Goal: Task Accomplishment & Management: Complete application form

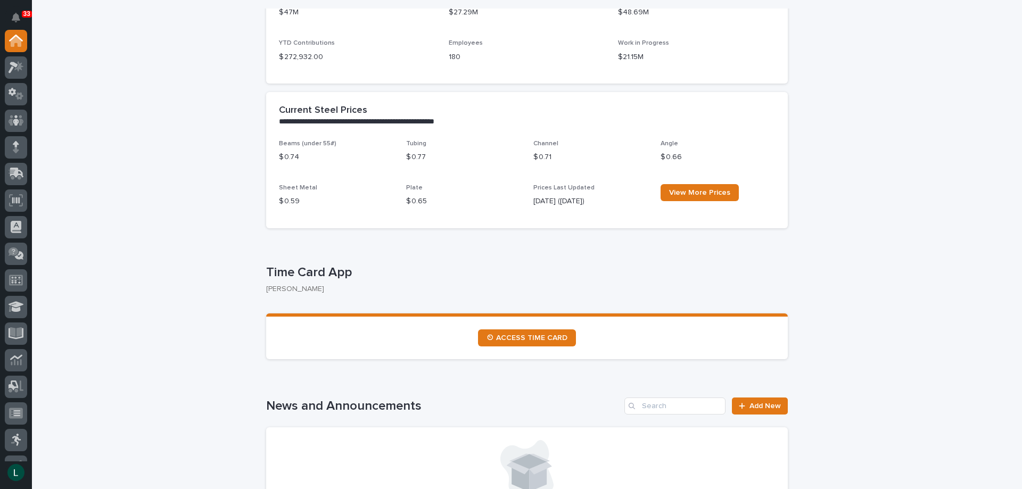
scroll to position [213, 0]
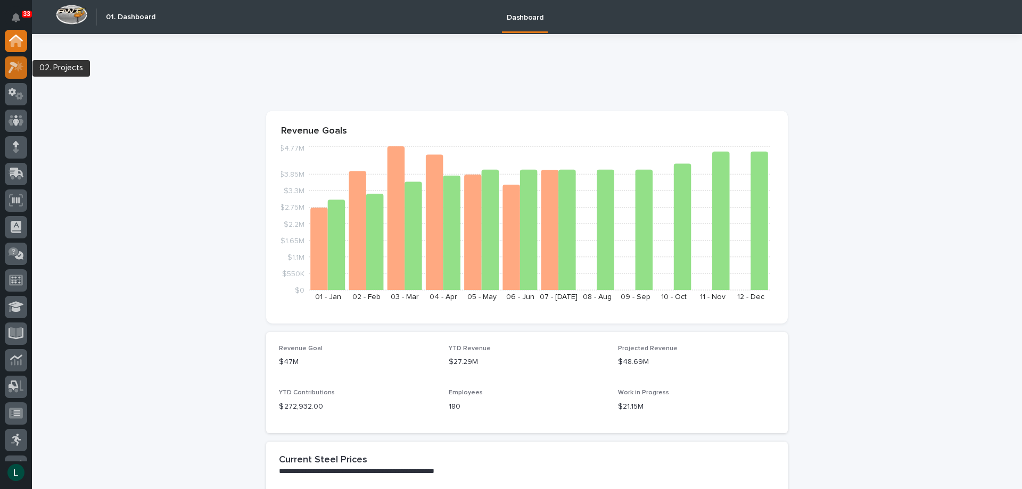
click at [15, 65] on icon at bounding box center [14, 68] width 10 height 12
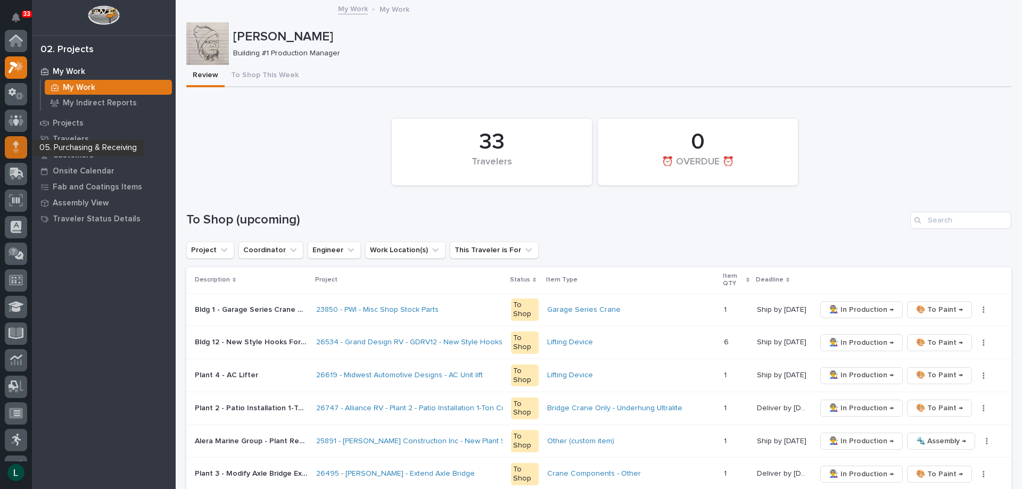
click at [13, 144] on icon at bounding box center [16, 147] width 6 height 12
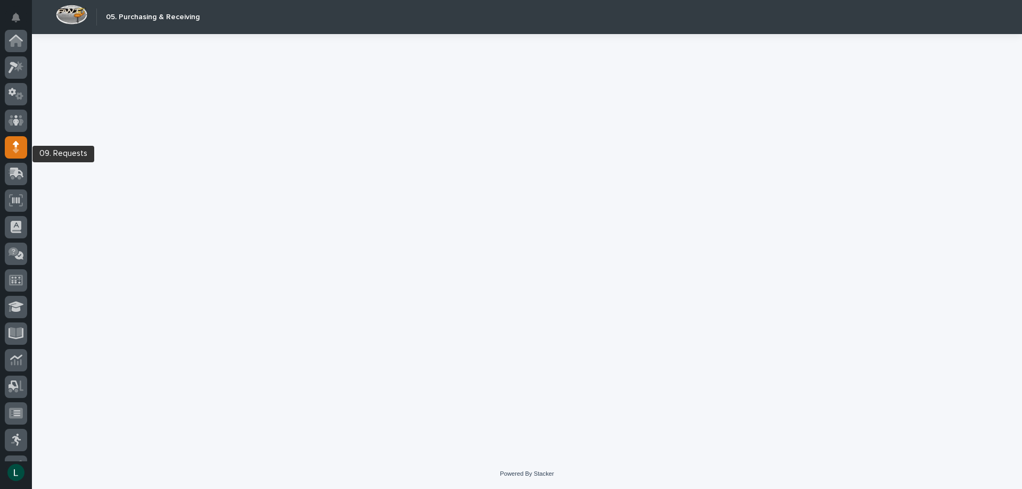
scroll to position [101, 0]
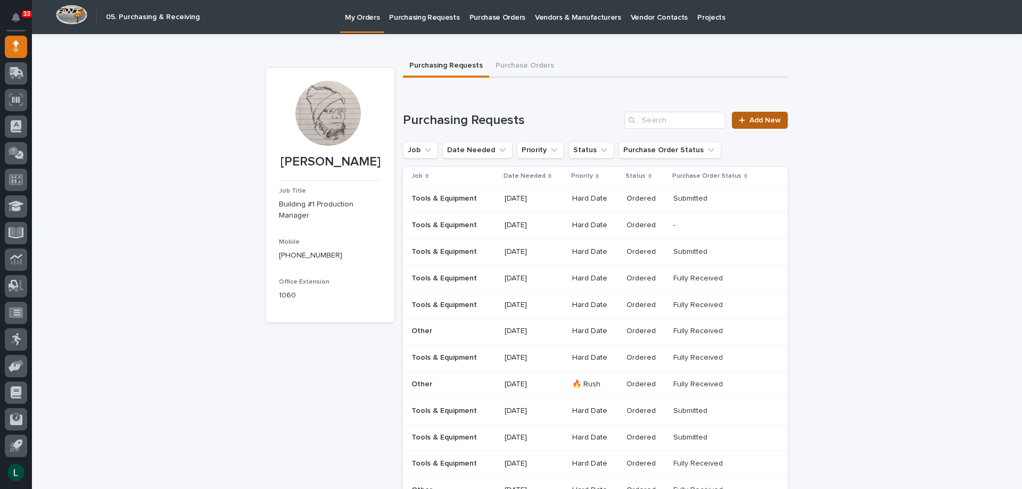
click at [751, 119] on span "Add New" at bounding box center [765, 120] width 31 height 7
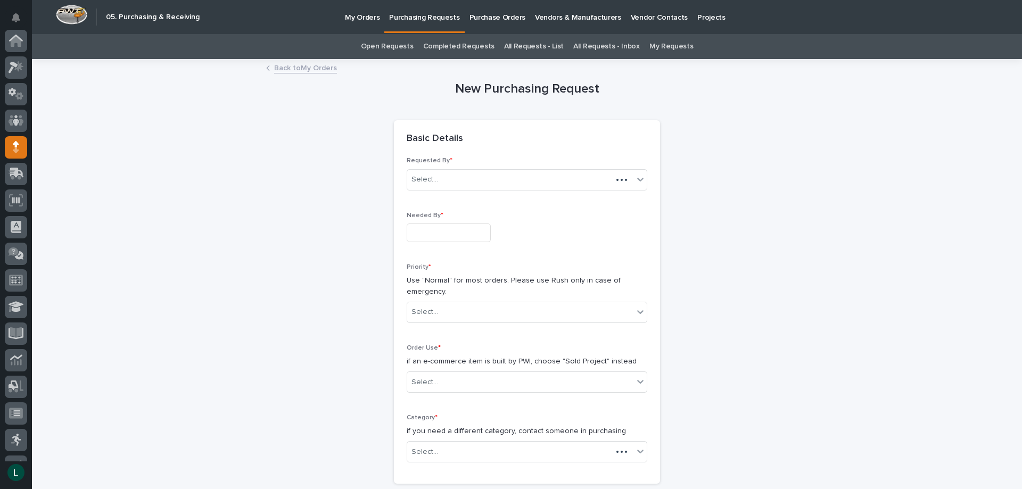
scroll to position [101, 0]
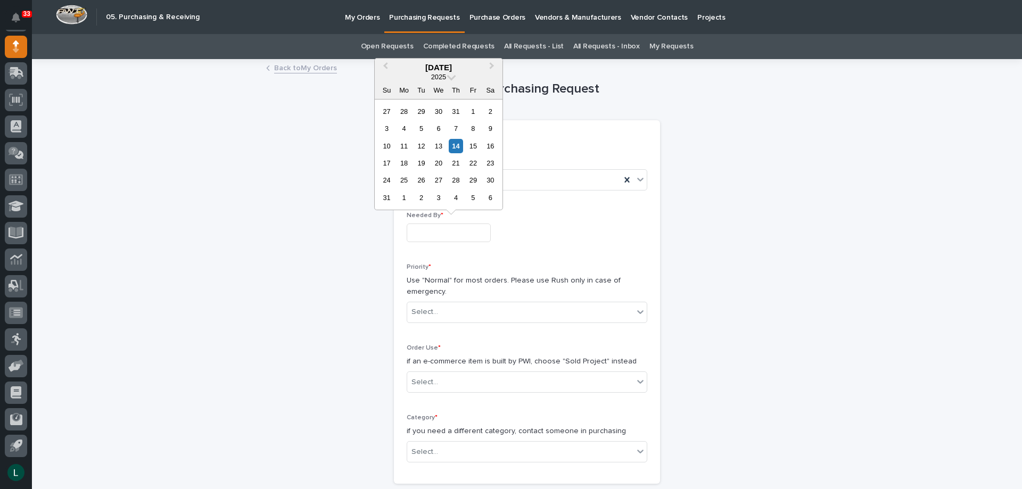
click at [469, 233] on input "text" at bounding box center [449, 233] width 84 height 19
click at [459, 162] on div "21" at bounding box center [456, 163] width 14 height 14
type input "**********"
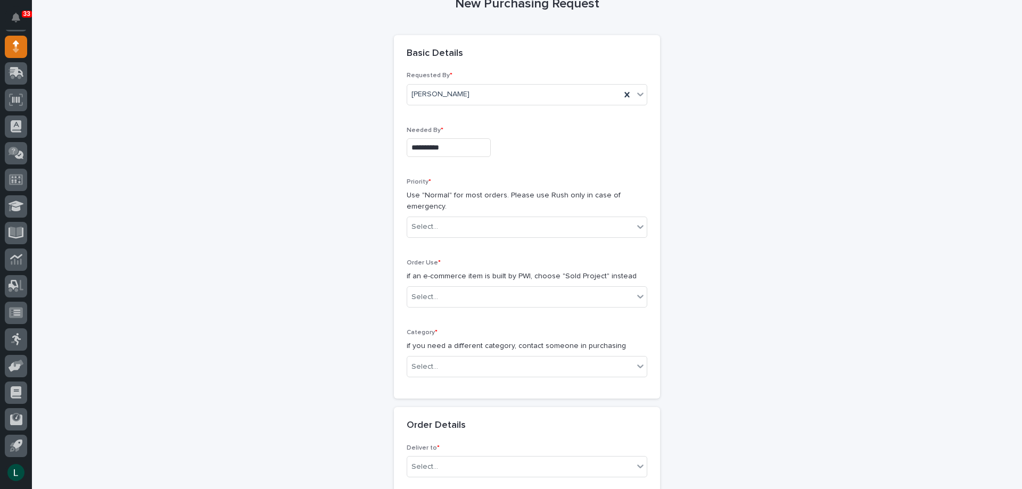
scroll to position [106, 0]
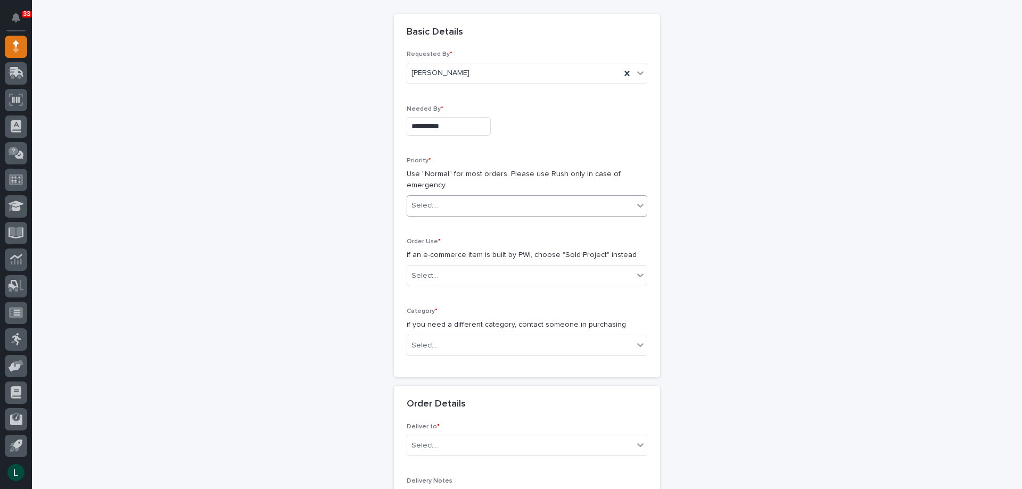
click at [495, 199] on div "Select..." at bounding box center [520, 206] width 226 height 18
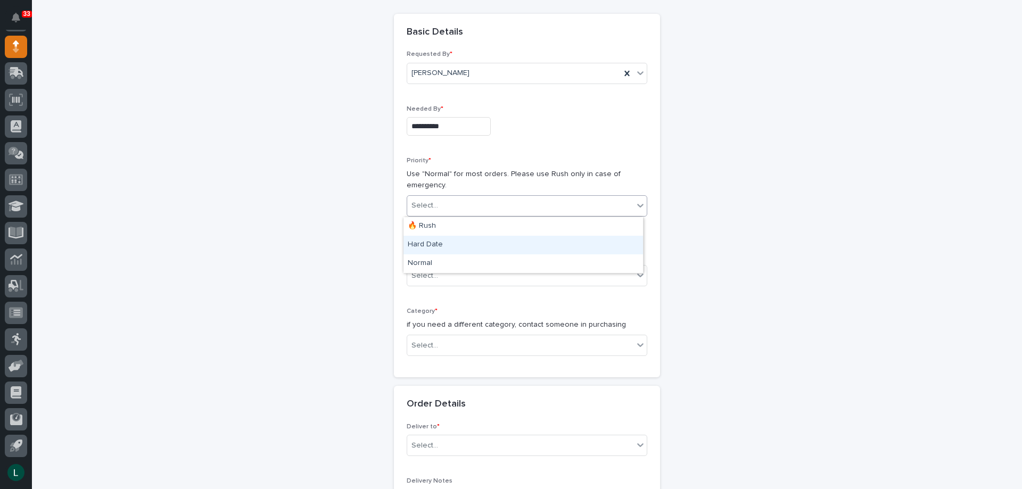
click at [492, 241] on div "Hard Date" at bounding box center [524, 245] width 240 height 19
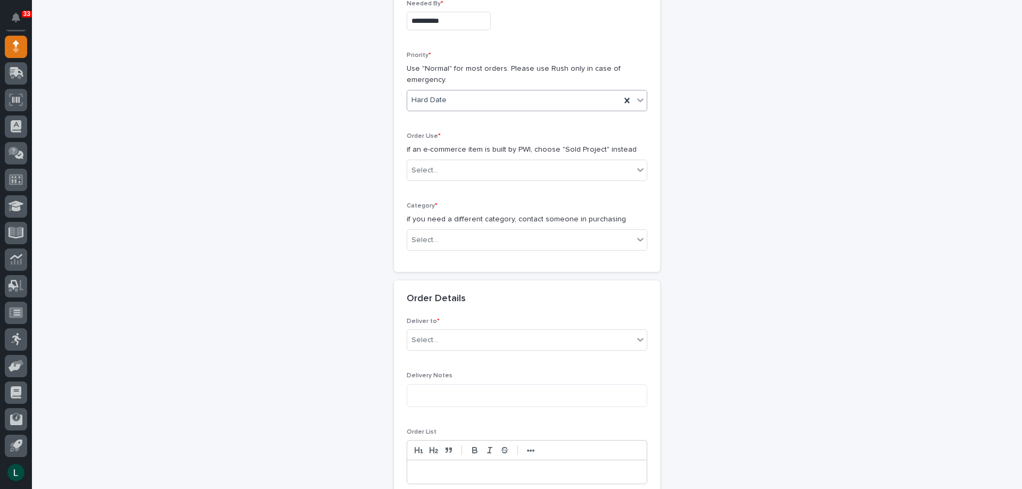
scroll to position [213, 0]
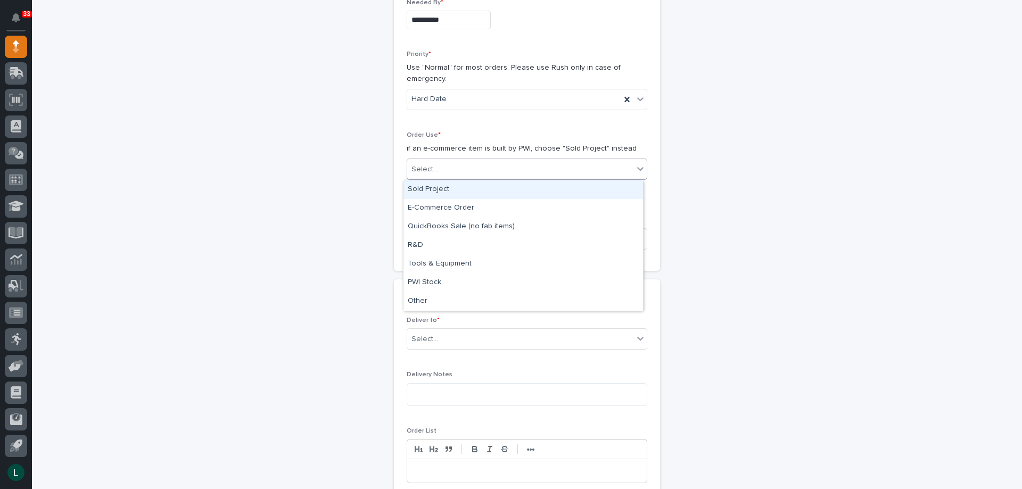
click at [551, 164] on div "Select..." at bounding box center [520, 170] width 226 height 18
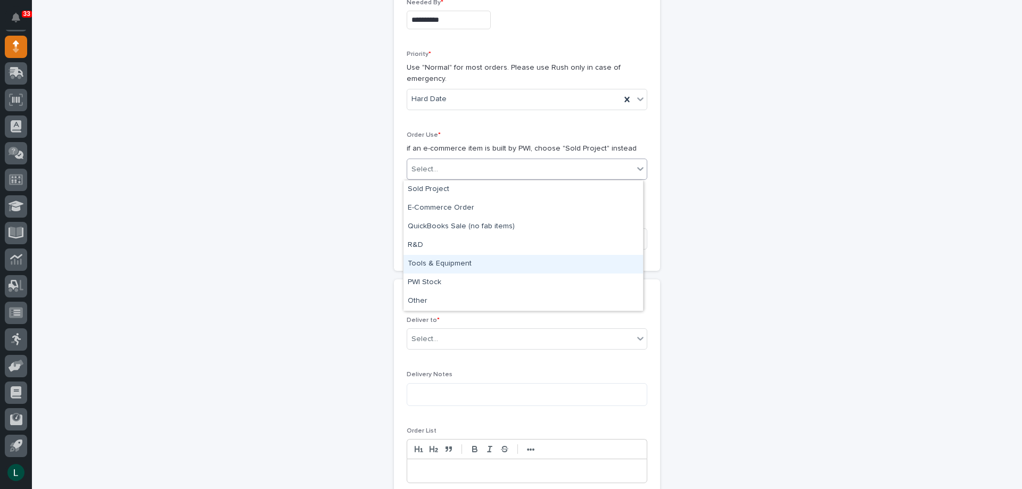
click at [498, 261] on div "Tools & Equipment" at bounding box center [524, 264] width 240 height 19
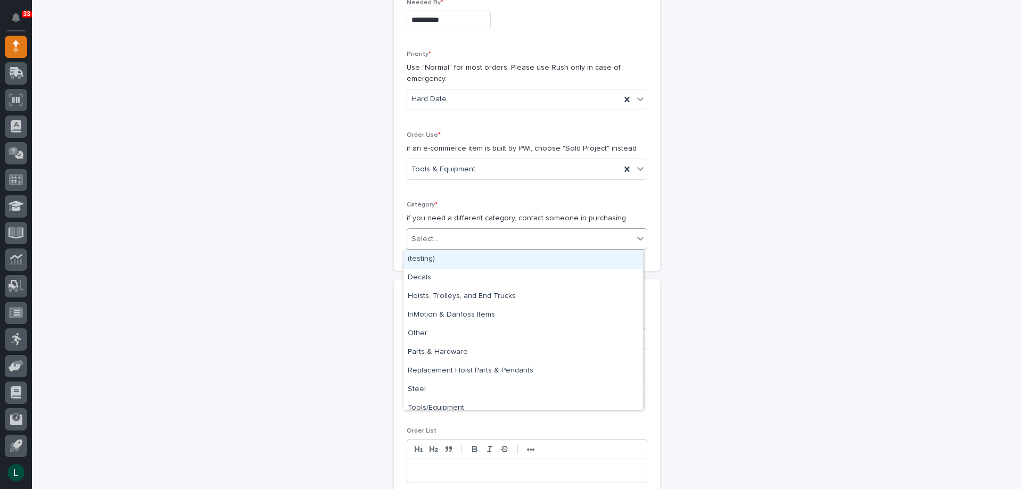
click at [483, 229] on div "Select..." at bounding box center [527, 238] width 241 height 21
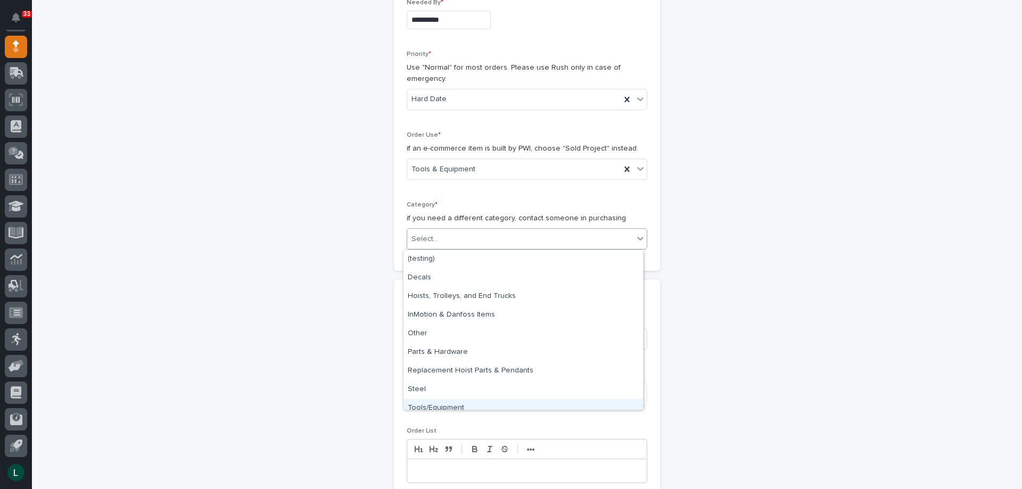
click at [493, 401] on div "Tools/Equipment" at bounding box center [524, 408] width 240 height 19
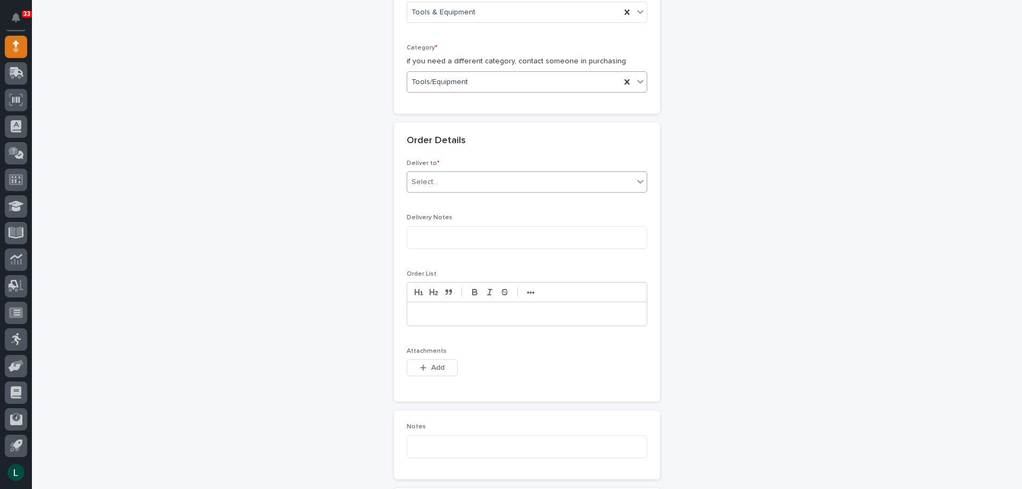
scroll to position [373, 0]
click at [518, 171] on div "Select..." at bounding box center [520, 180] width 226 height 18
click at [523, 192] on div "PWI" at bounding box center [524, 200] width 240 height 19
click at [513, 235] on textarea at bounding box center [527, 235] width 241 height 23
type textarea "*********"
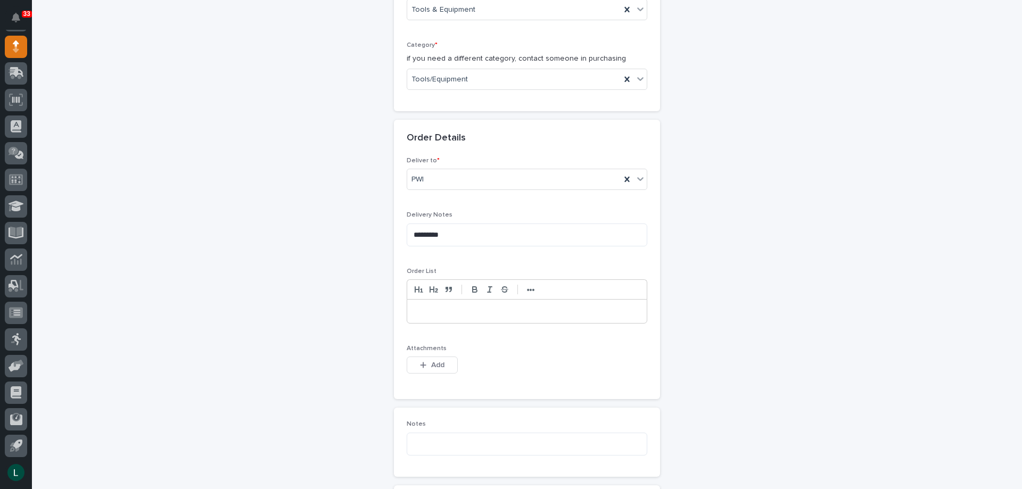
click at [500, 310] on p at bounding box center [527, 311] width 224 height 11
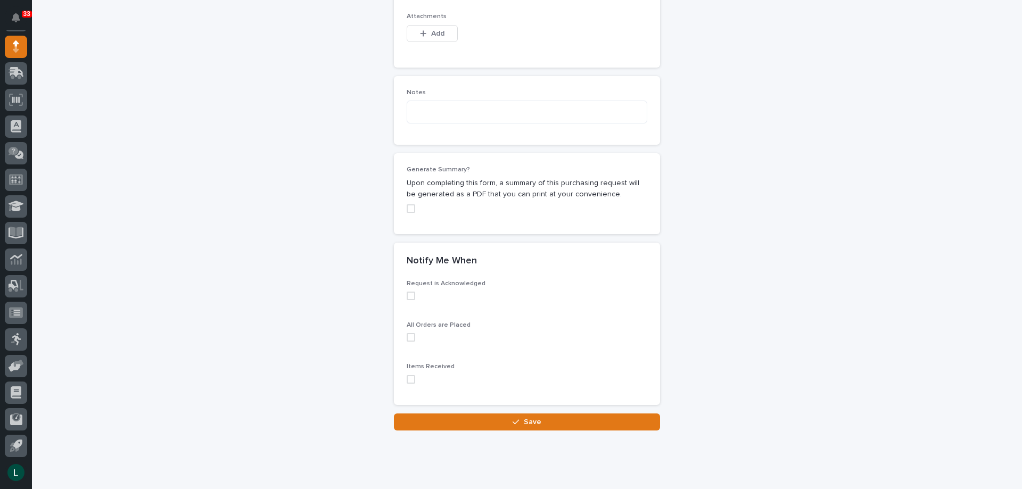
scroll to position [772, 0]
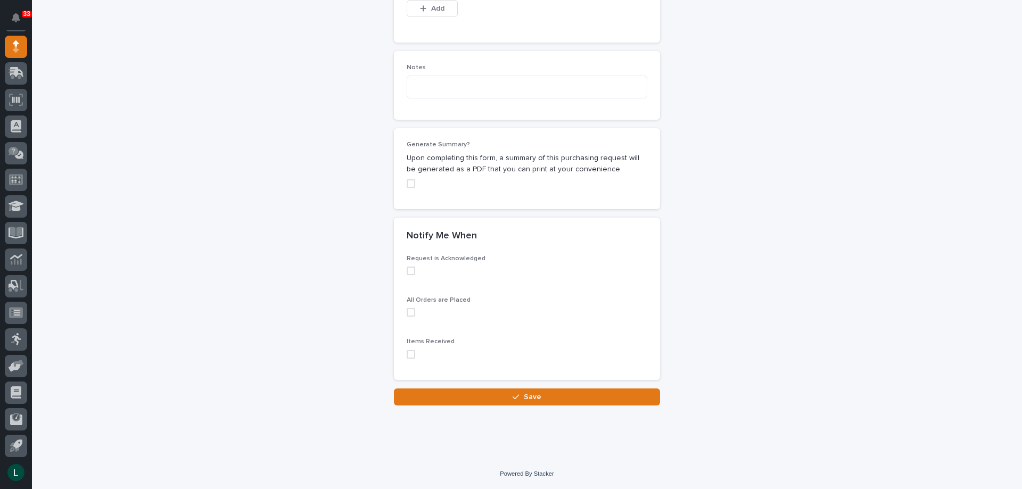
drag, startPoint x: 410, startPoint y: 269, endPoint x: 413, endPoint y: 289, distance: 19.4
click at [411, 272] on span at bounding box center [411, 271] width 9 height 9
click at [407, 312] on span at bounding box center [411, 312] width 9 height 9
drag, startPoint x: 406, startPoint y: 354, endPoint x: 433, endPoint y: 373, distance: 32.8
click at [407, 354] on span at bounding box center [411, 354] width 9 height 9
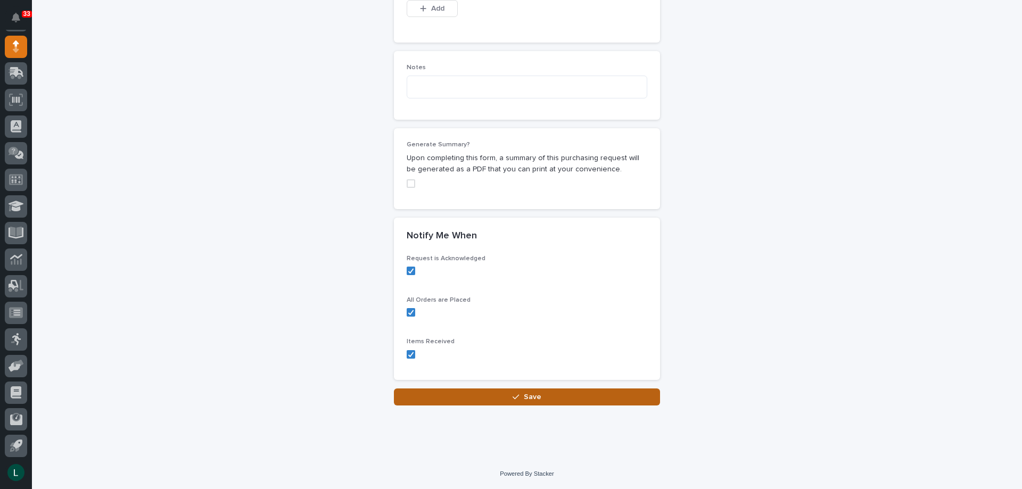
click at [530, 396] on span "Save" at bounding box center [533, 396] width 18 height 7
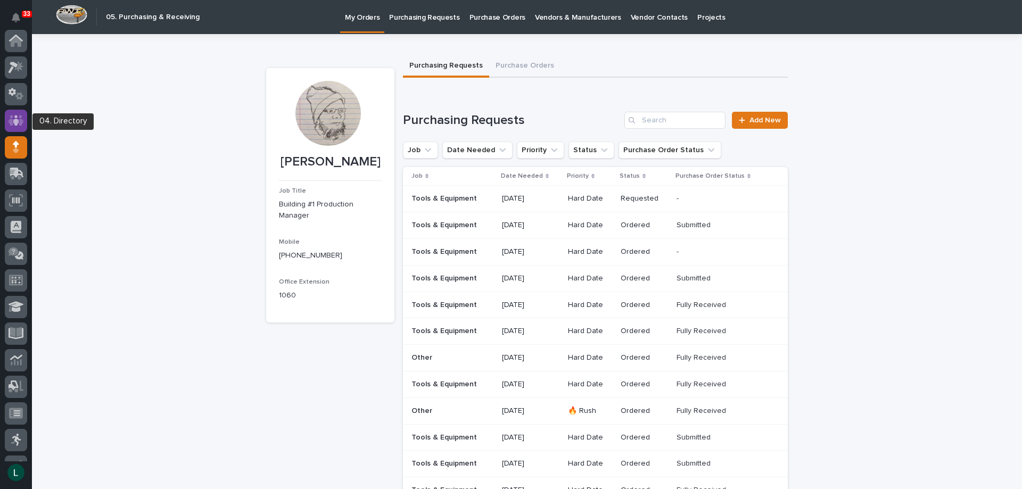
click at [12, 120] on icon at bounding box center [16, 120] width 15 height 12
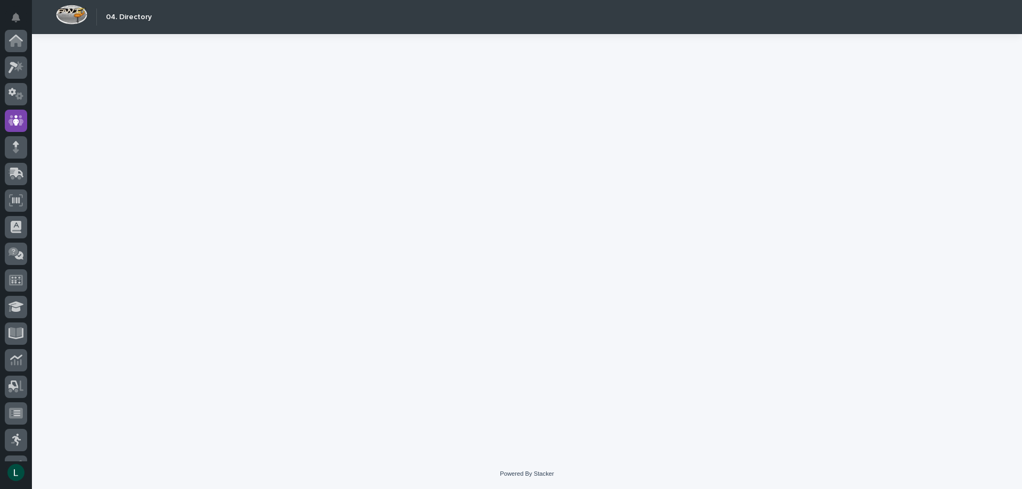
scroll to position [80, 0]
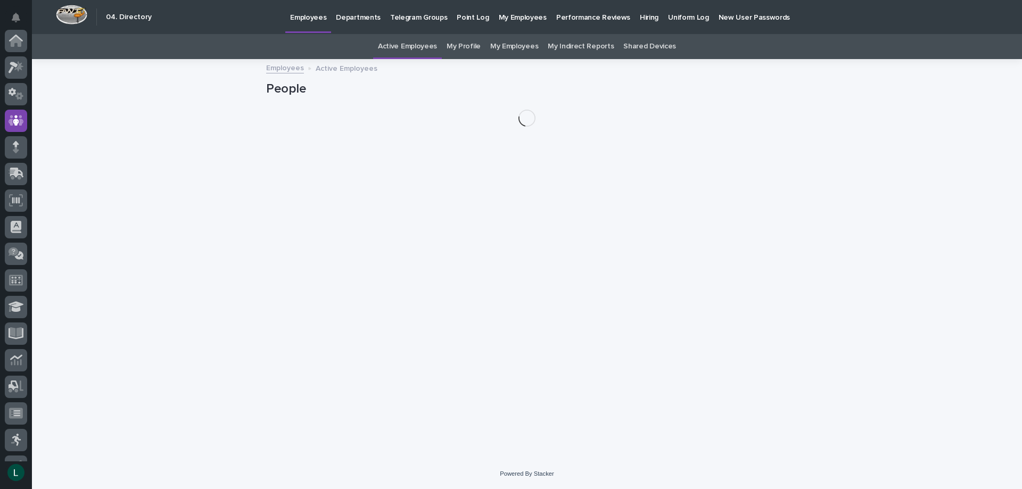
scroll to position [80, 0]
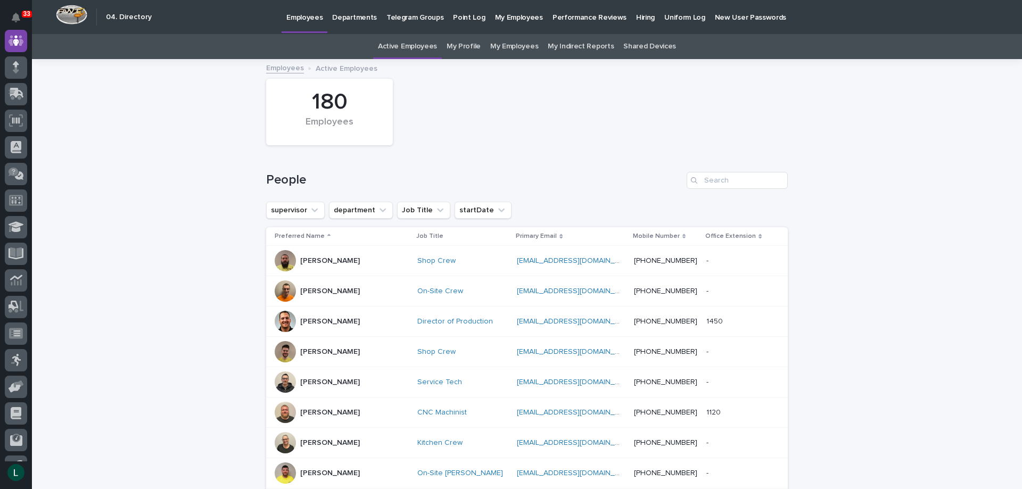
click at [515, 46] on link "My Employees" at bounding box center [514, 46] width 48 height 25
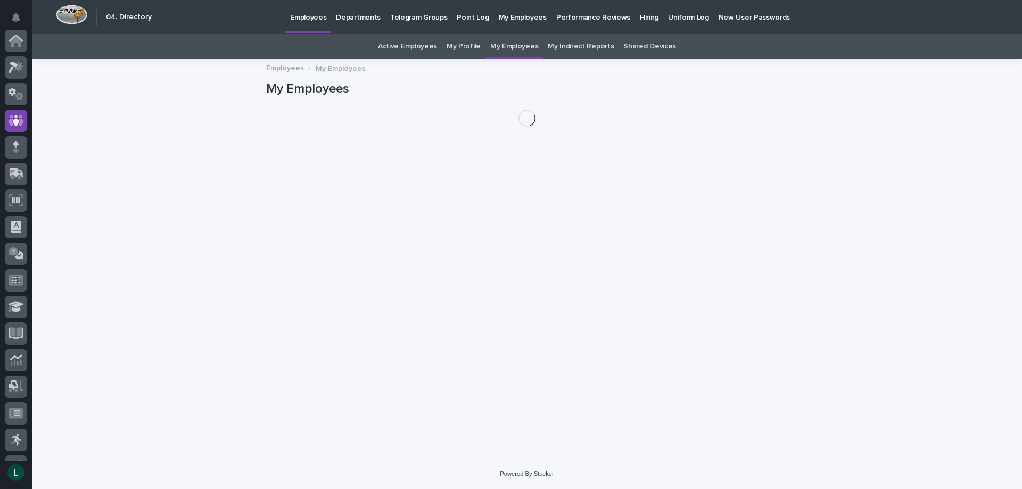
scroll to position [80, 0]
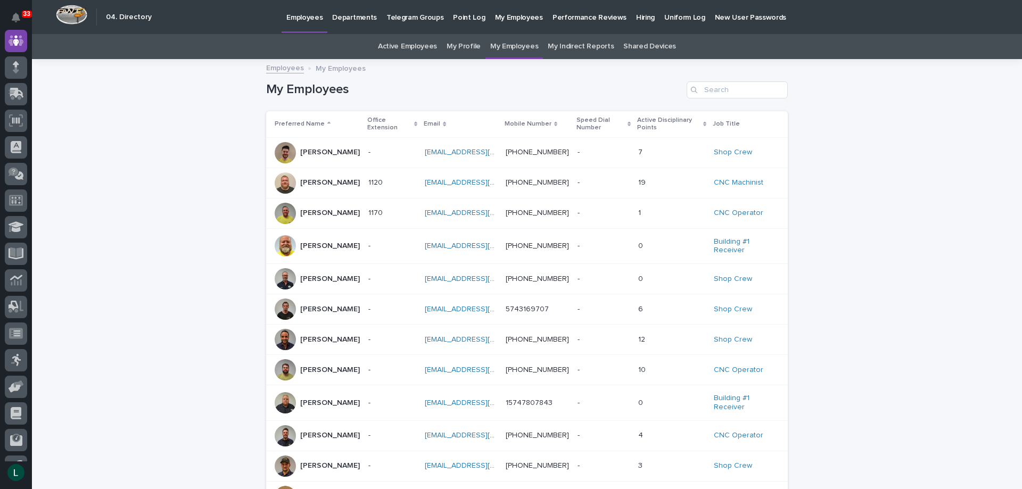
click at [317, 179] on p "Andy Johnston" at bounding box center [330, 182] width 60 height 9
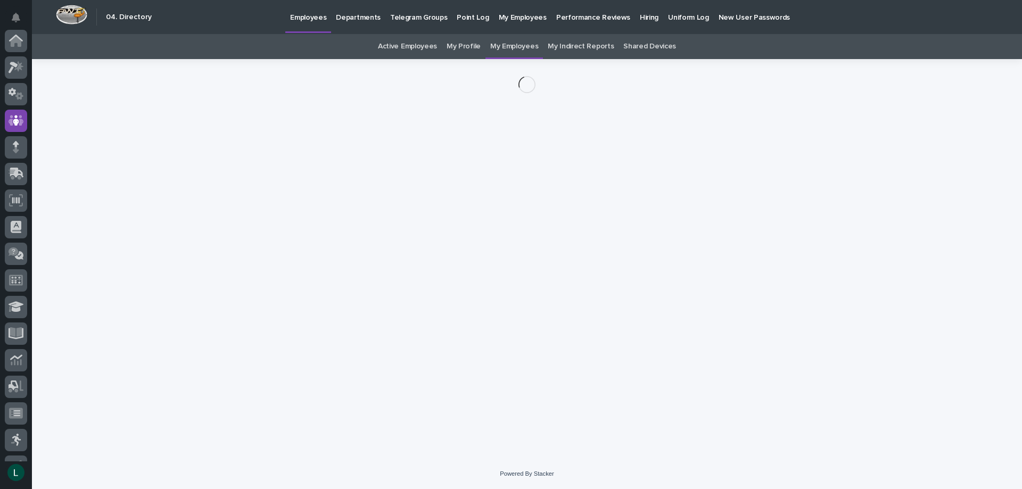
scroll to position [80, 0]
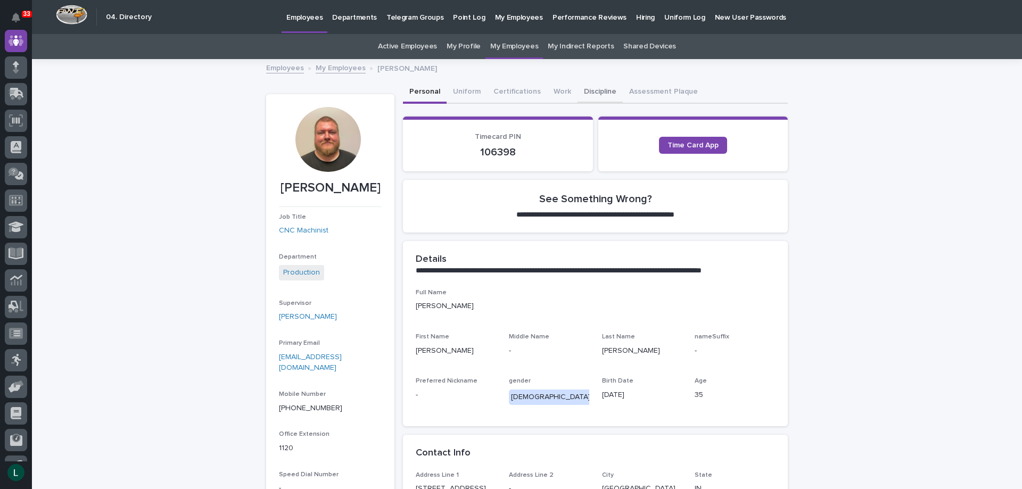
click at [582, 91] on button "Discipline" at bounding box center [600, 92] width 45 height 22
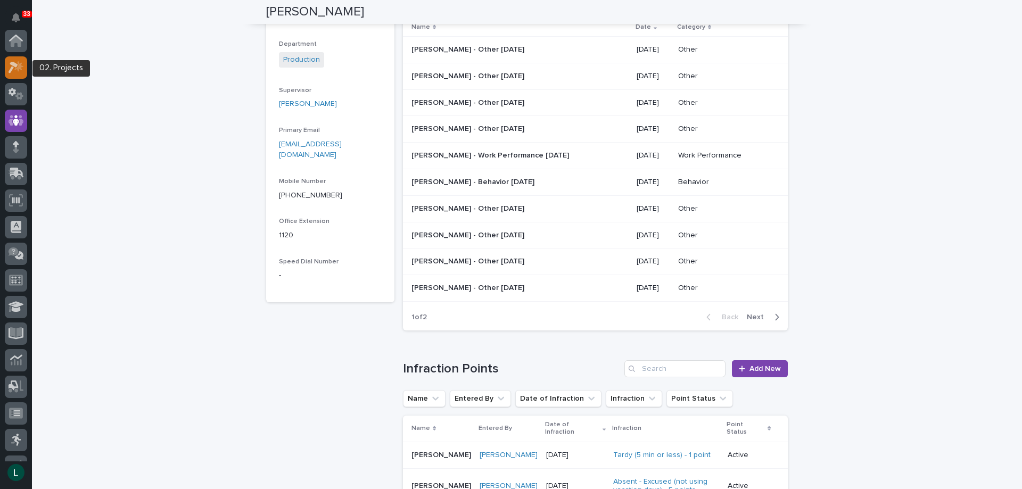
click at [13, 65] on icon at bounding box center [14, 68] width 10 height 12
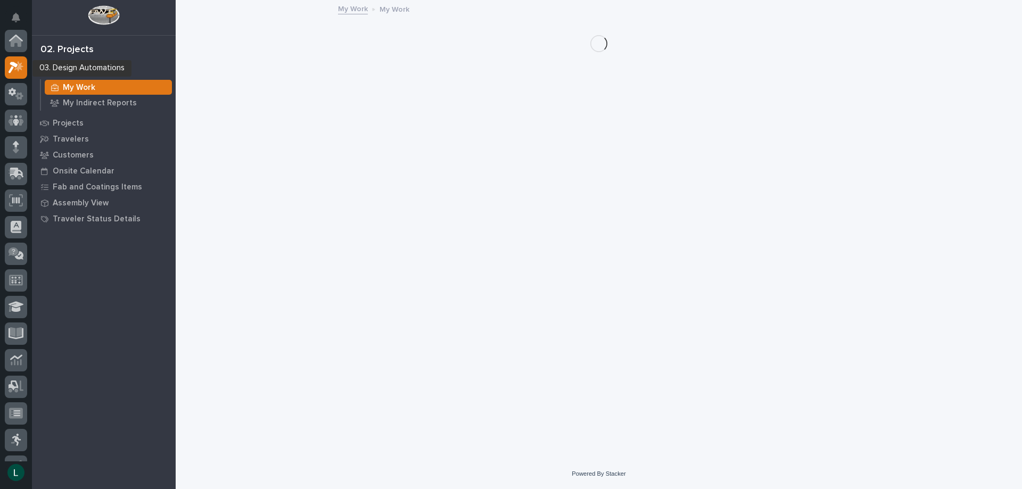
scroll to position [27, 0]
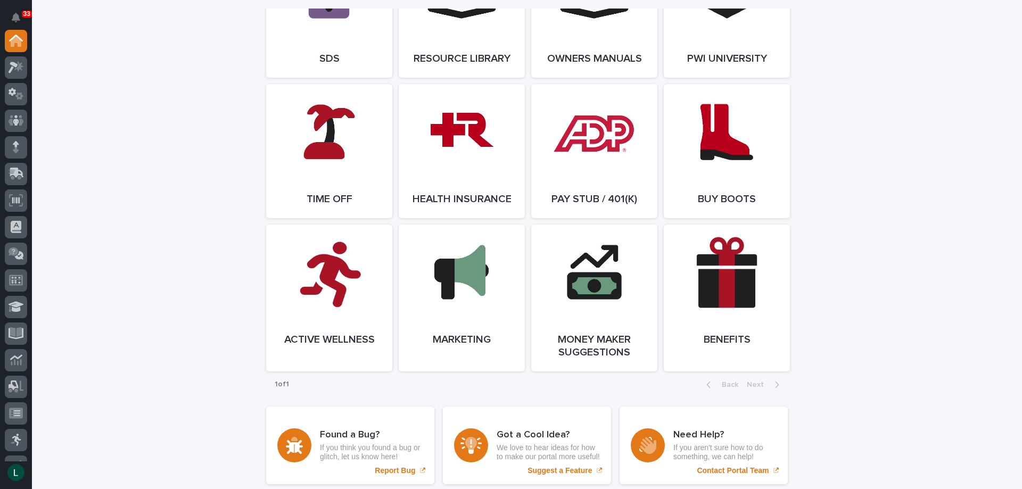
scroll to position [1917, 0]
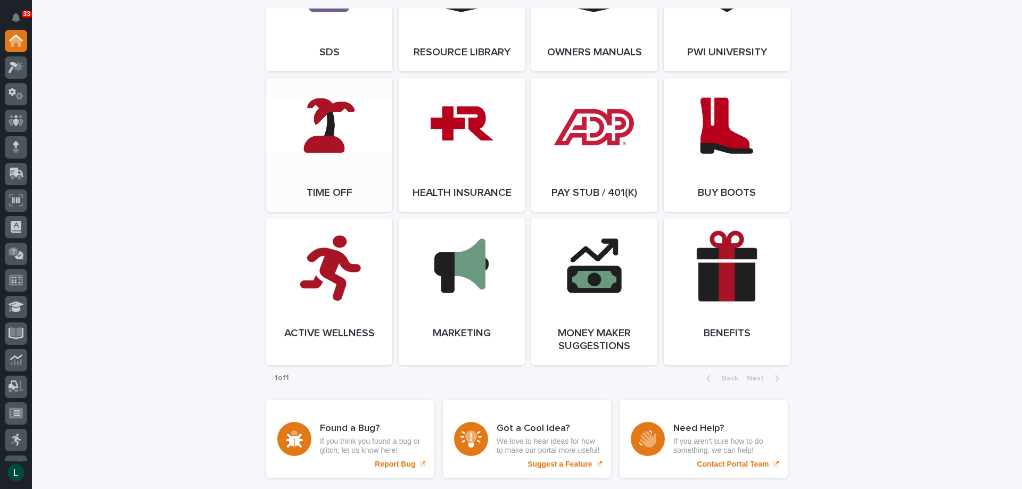
click at [328, 147] on link "Open Link" at bounding box center [329, 145] width 126 height 134
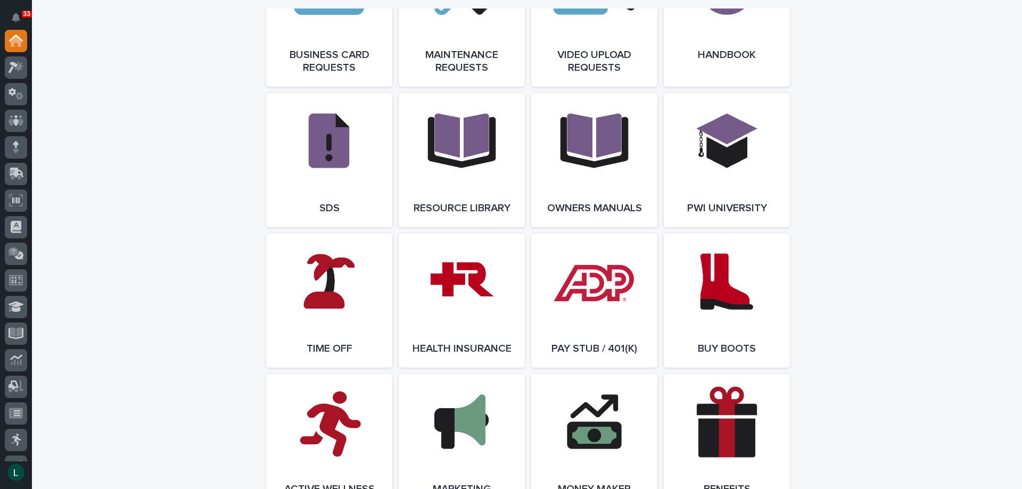
scroll to position [1757, 0]
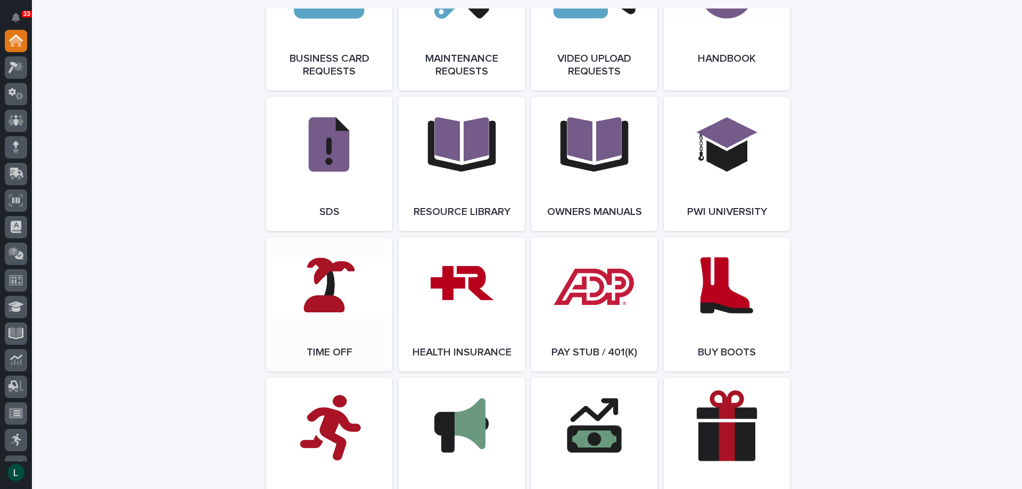
click at [331, 296] on link "Open Link" at bounding box center [329, 304] width 126 height 134
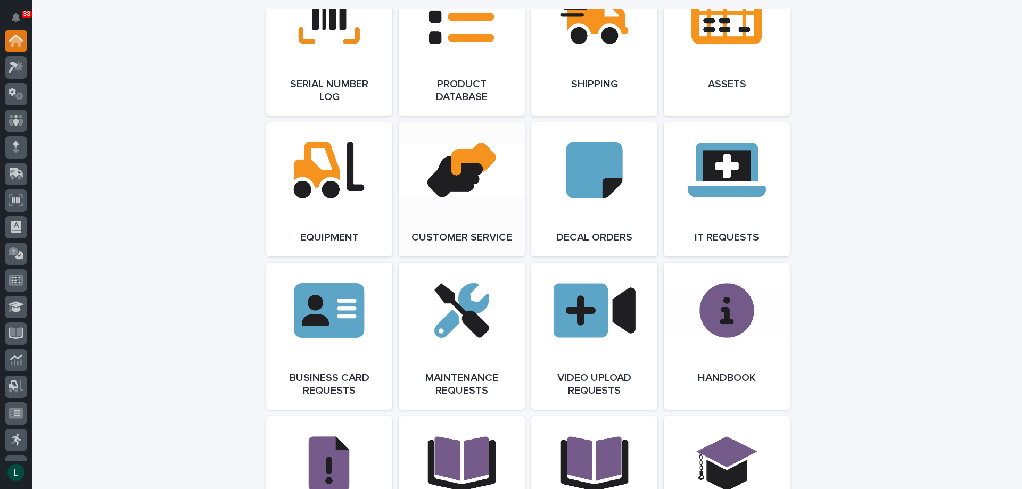
scroll to position [1650, 0]
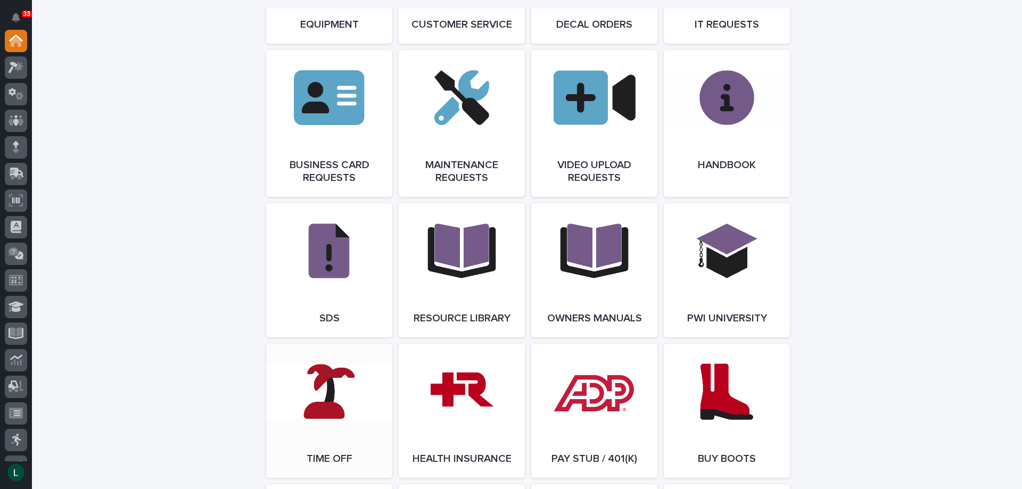
click at [331, 406] on link "Open Link" at bounding box center [329, 411] width 126 height 134
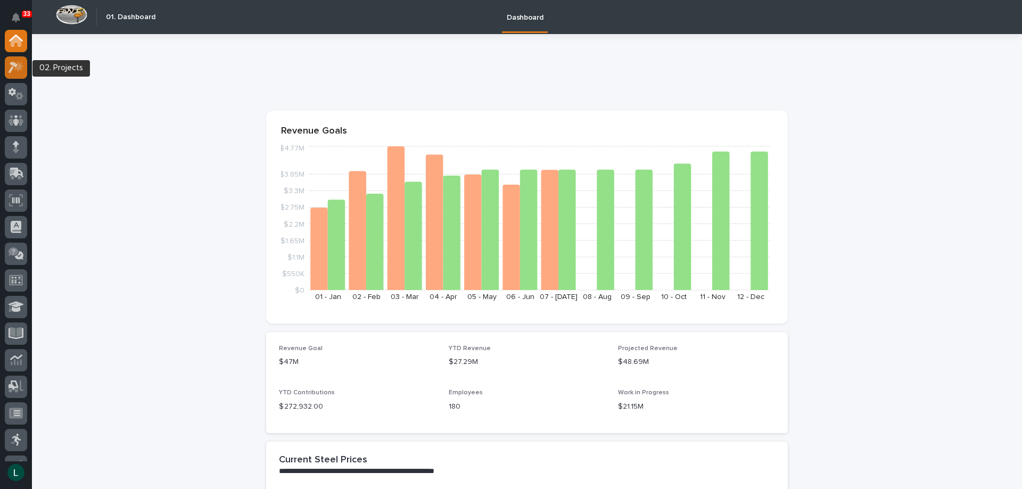
click at [17, 64] on icon at bounding box center [14, 68] width 10 height 12
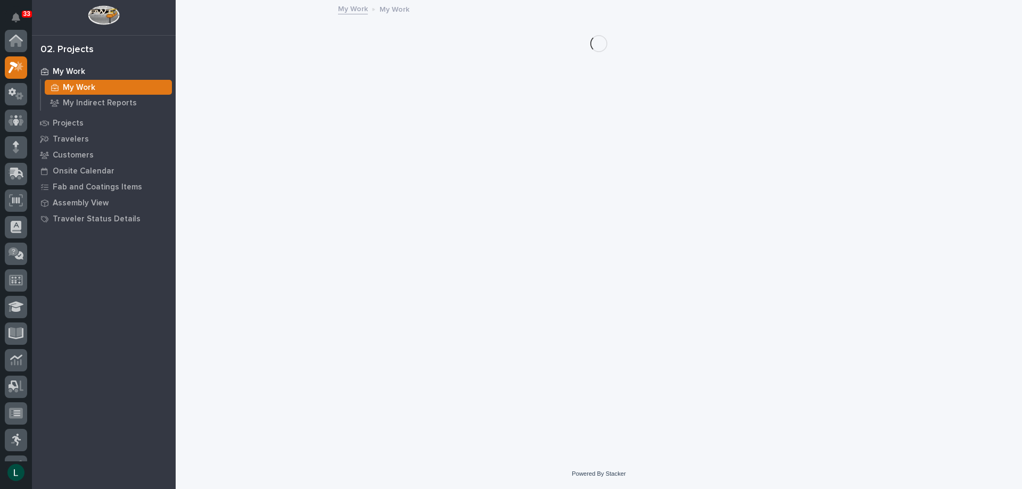
scroll to position [27, 0]
